Goal: Task Accomplishment & Management: Manage account settings

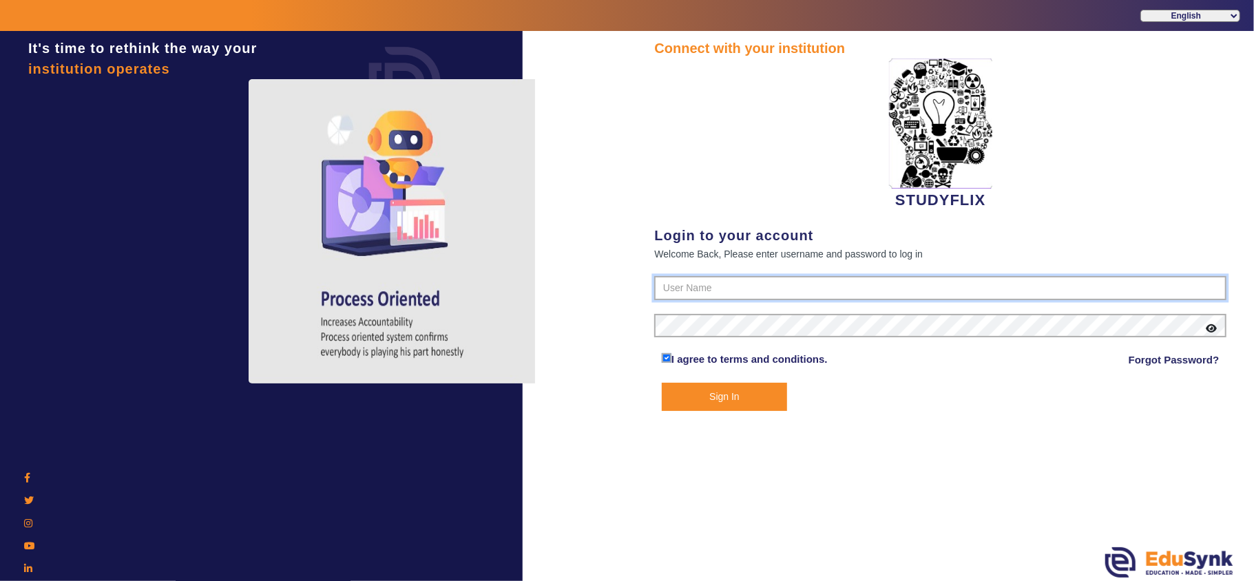
type input "6354922771"
click at [728, 392] on button "Sign In" at bounding box center [724, 397] width 125 height 28
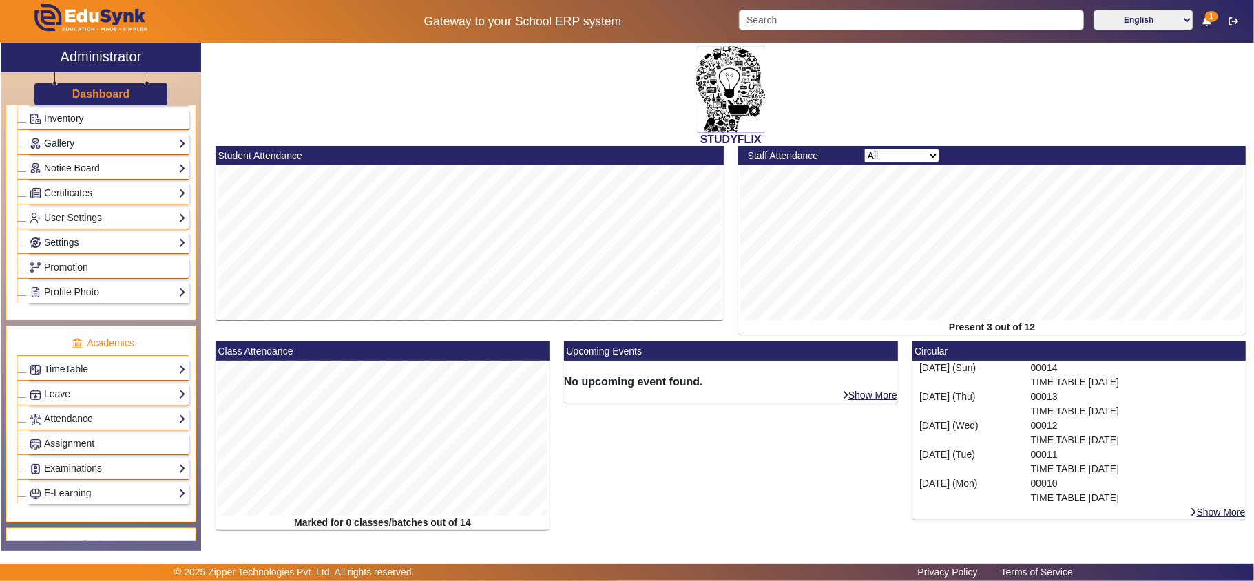
scroll to position [306, 0]
click at [100, 249] on link "Settings" at bounding box center [108, 241] width 156 height 16
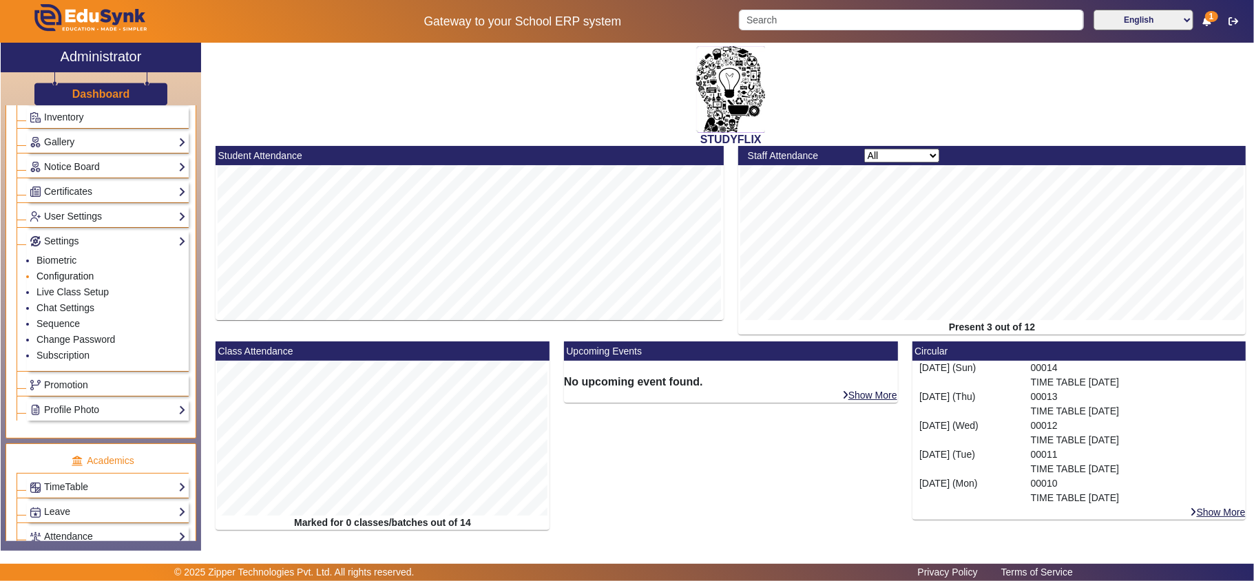
click at [72, 279] on link "Configuration" at bounding box center [64, 276] width 57 height 11
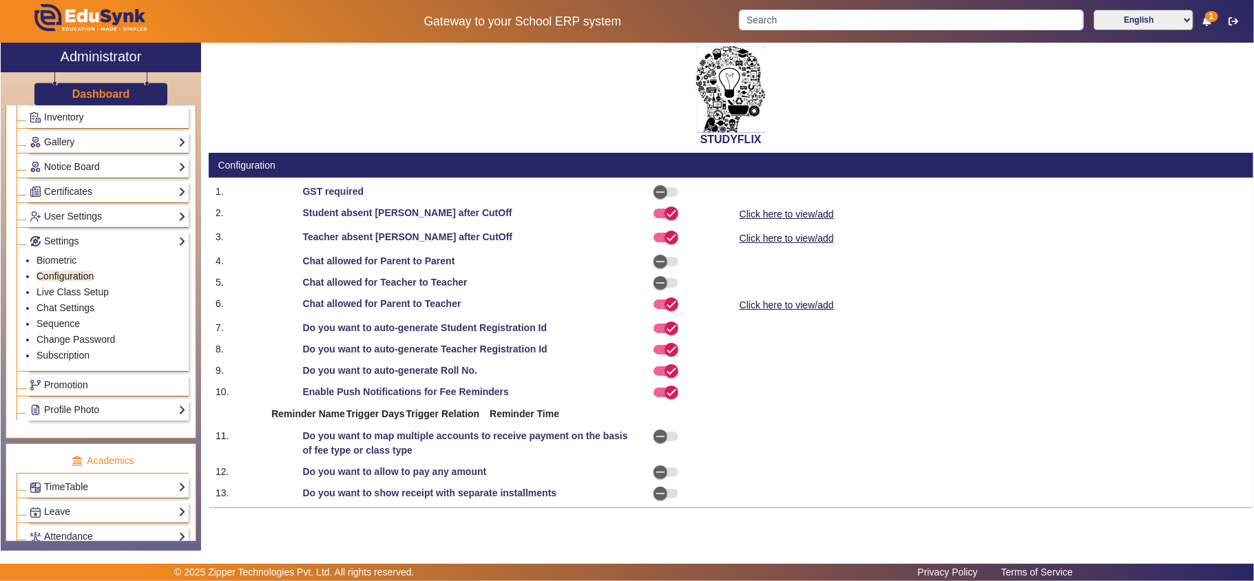
select select "AfterDueDate"
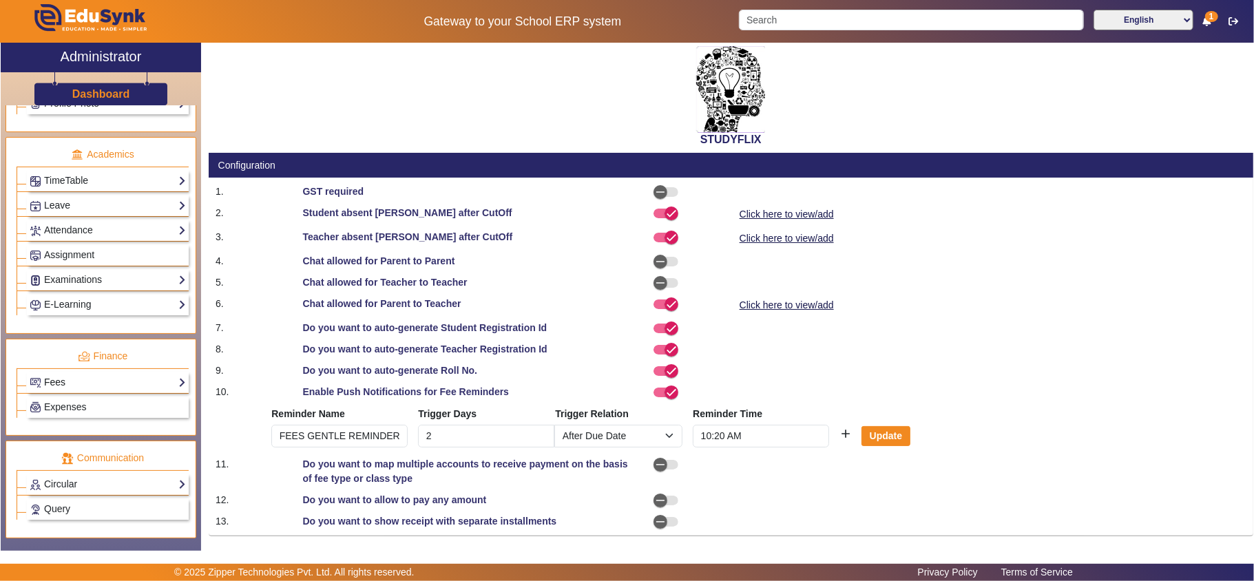
click at [89, 390] on link "Fees" at bounding box center [108, 382] width 156 height 16
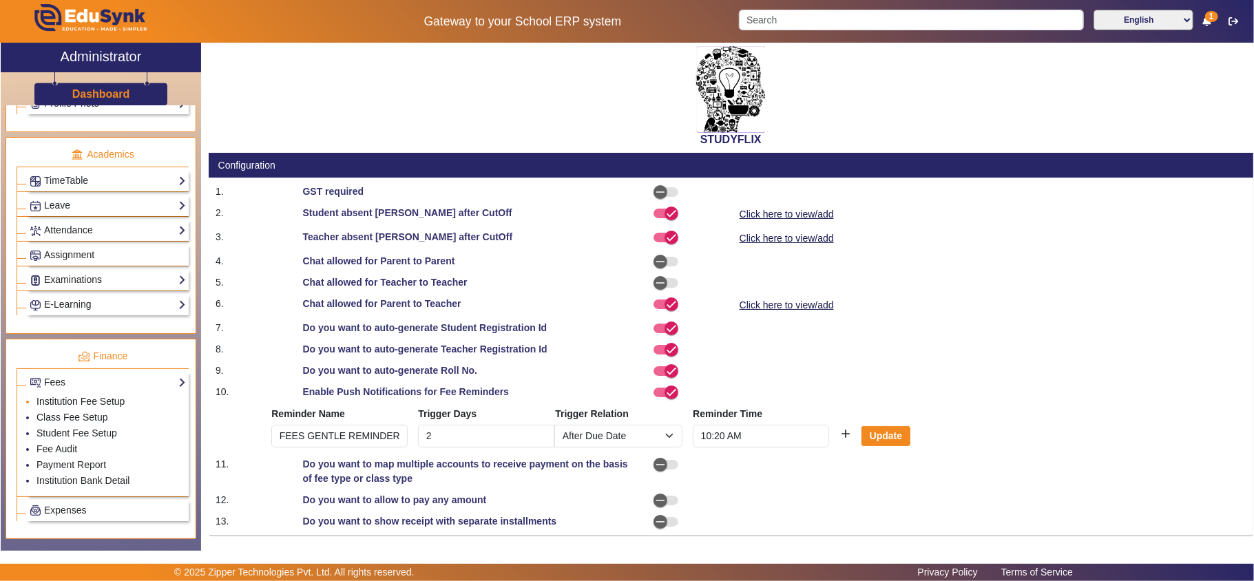
click at [89, 407] on link "Institution Fee Setup" at bounding box center [80, 401] width 88 height 11
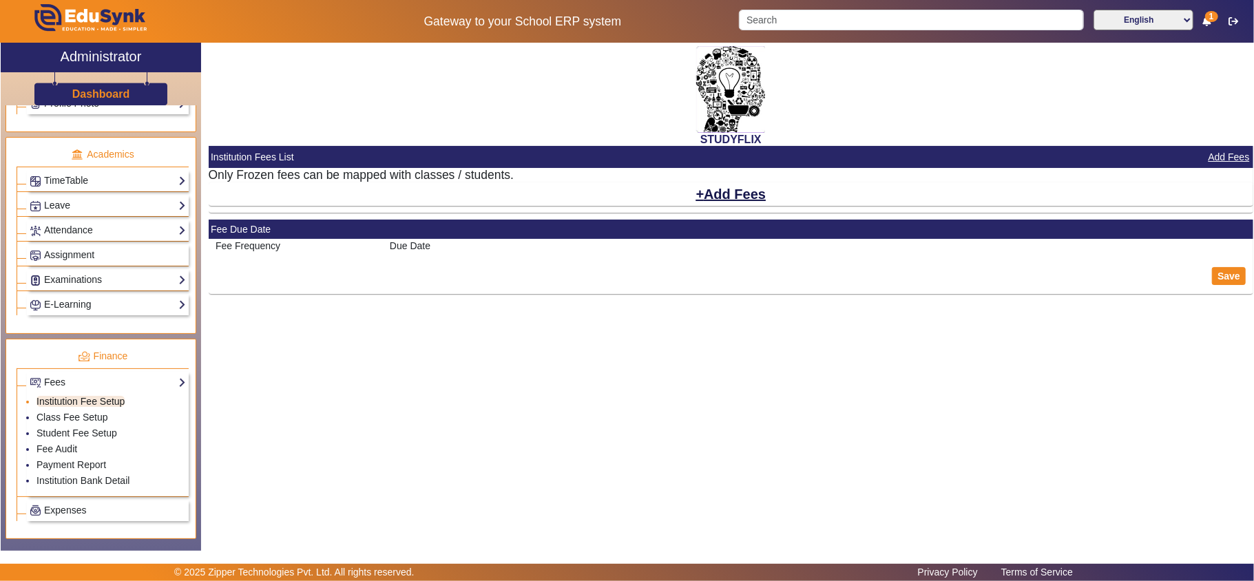
select select "10"
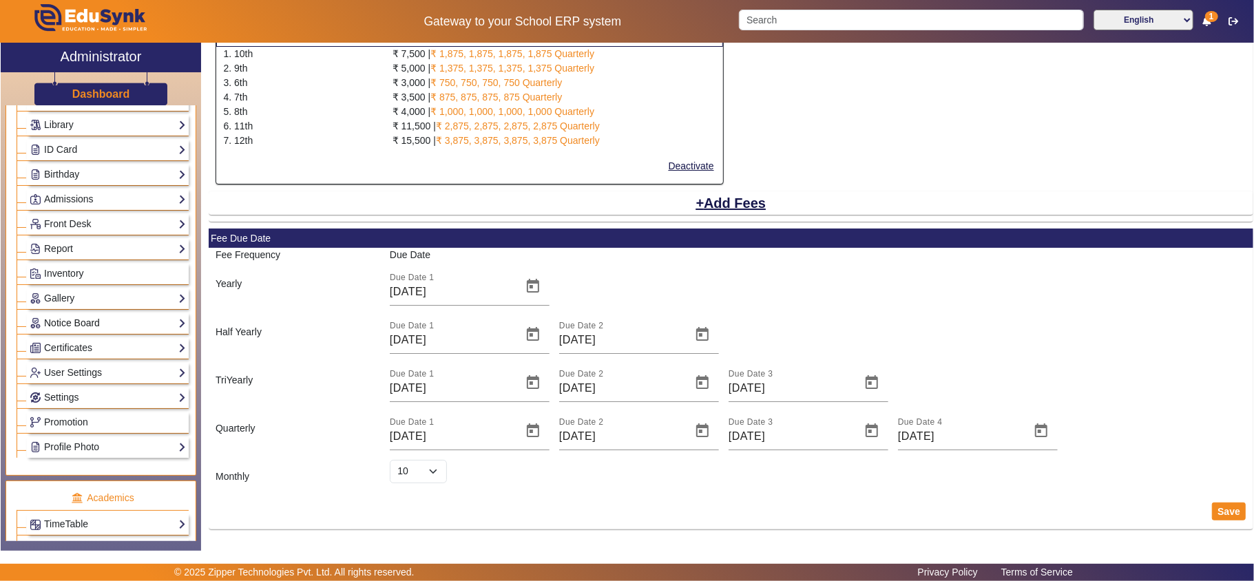
scroll to position [186, 0]
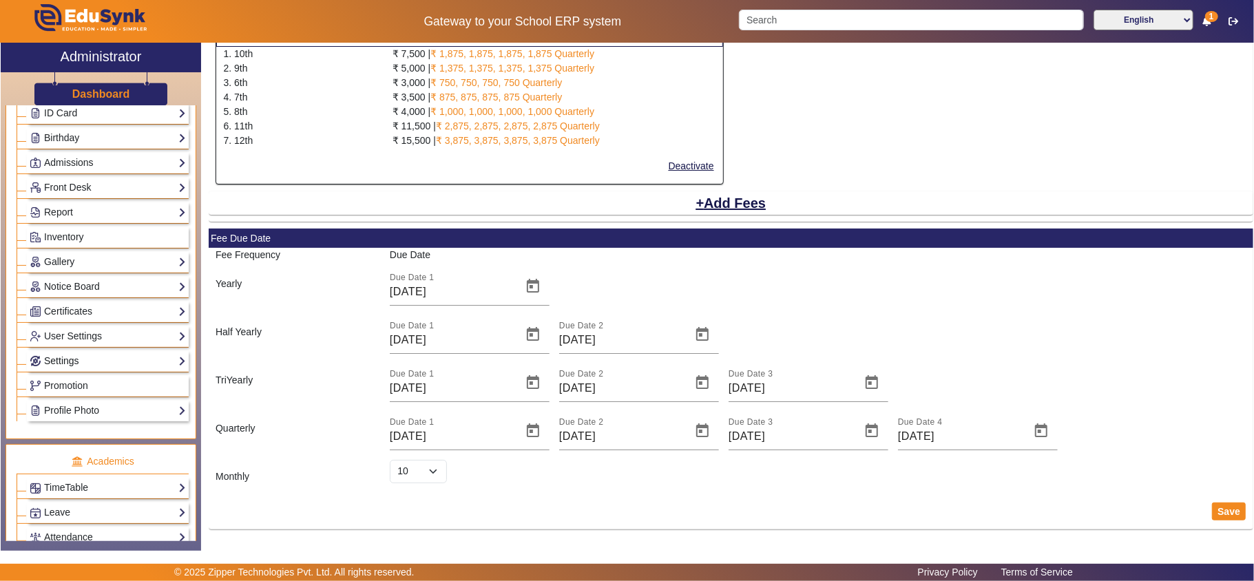
click at [51, 368] on link "Settings" at bounding box center [108, 361] width 156 height 16
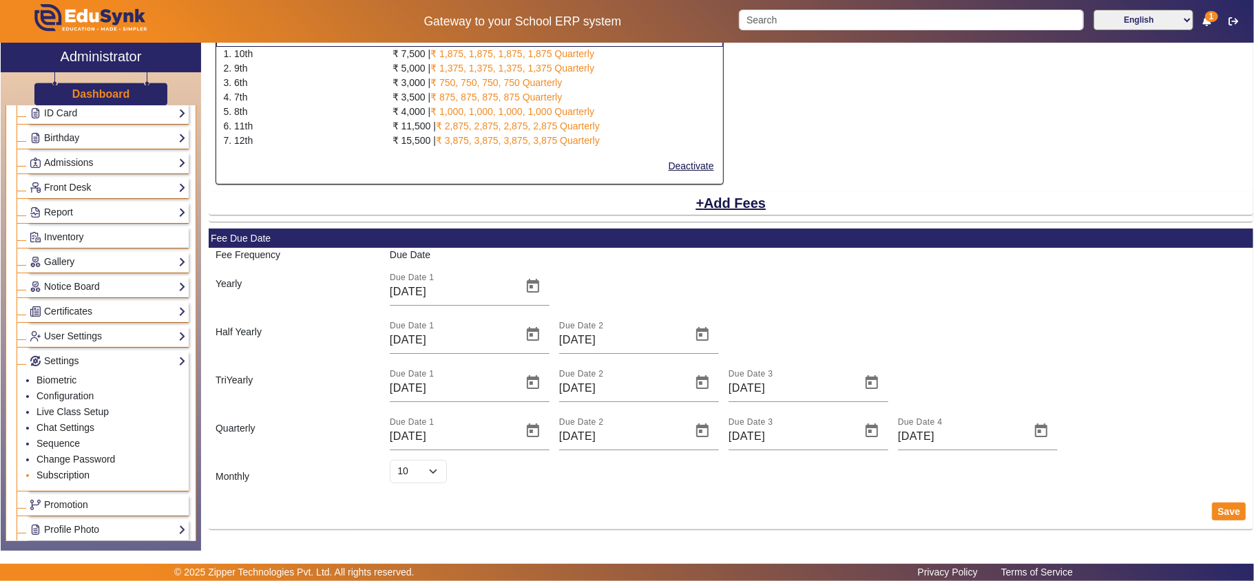
click at [67, 481] on link "Subscription" at bounding box center [62, 474] width 53 height 11
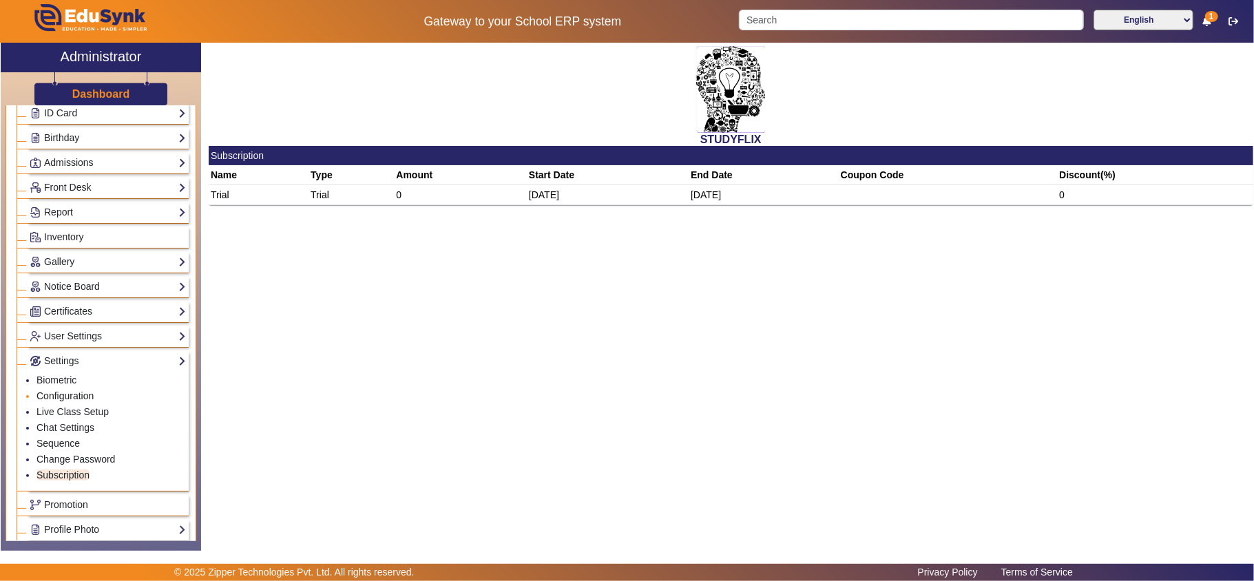
click at [73, 401] on link "Configuration" at bounding box center [64, 395] width 57 height 11
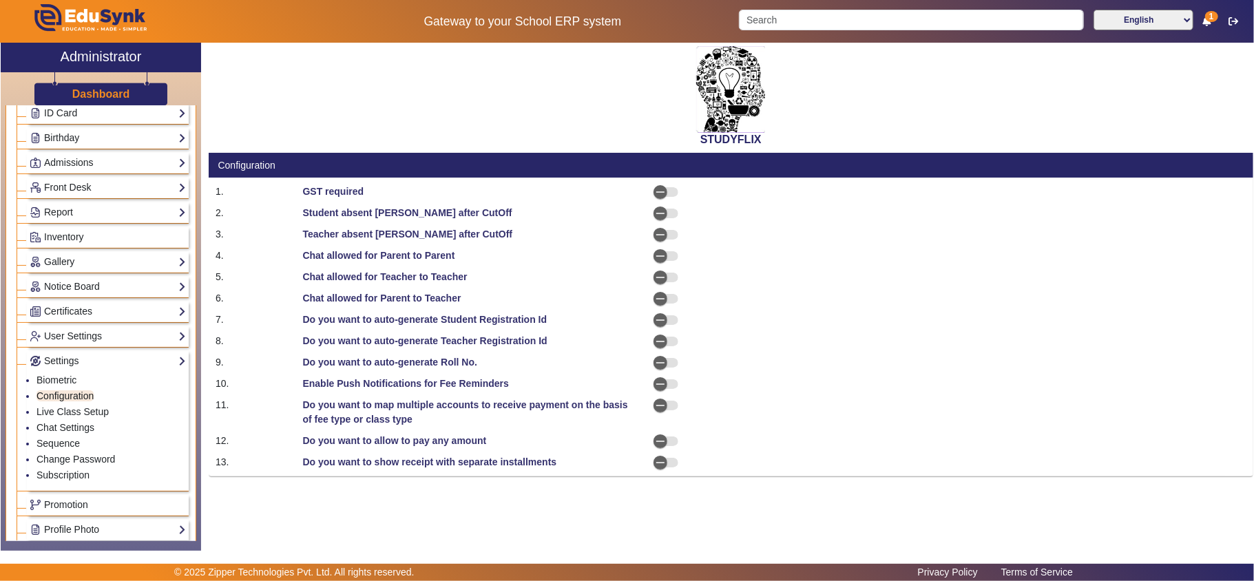
select select "AfterDueDate"
